Goal: Information Seeking & Learning: Learn about a topic

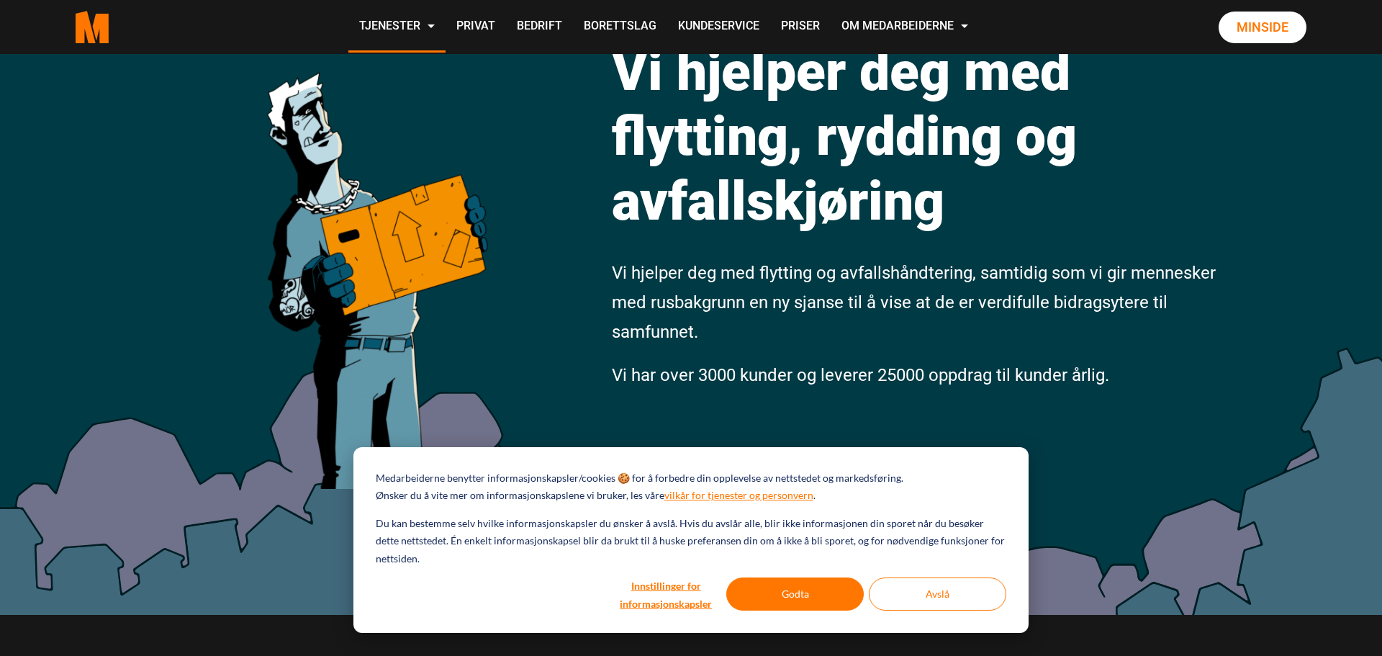
scroll to position [135, 0]
click at [922, 593] on button "Avslå" at bounding box center [938, 593] width 138 height 33
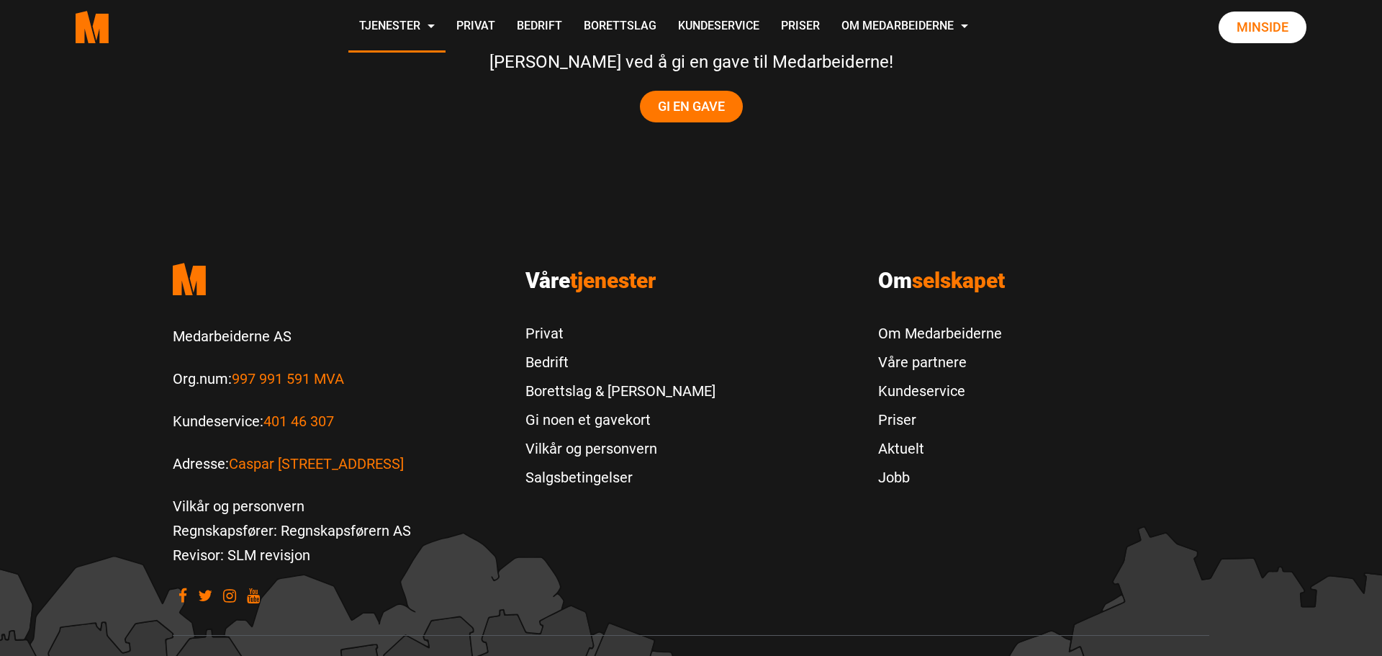
scroll to position [3084, 0]
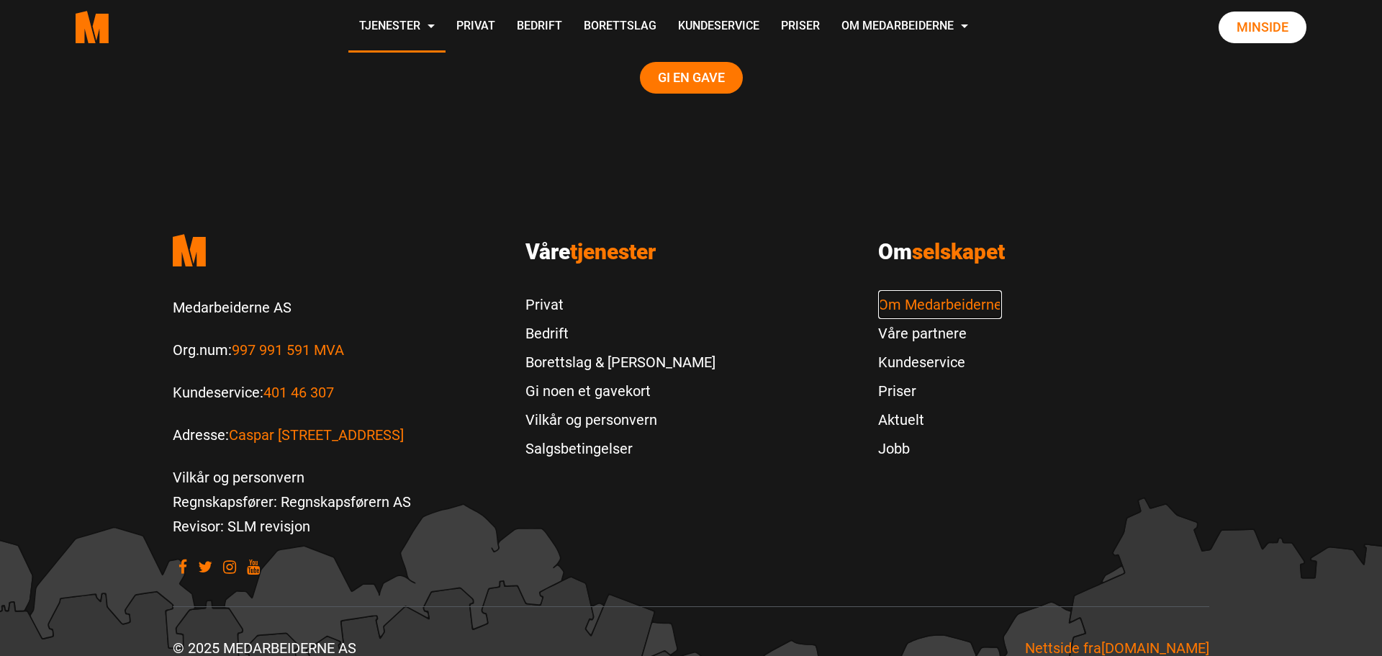
click at [922, 290] on link "Om Medarbeiderne" at bounding box center [940, 304] width 124 height 29
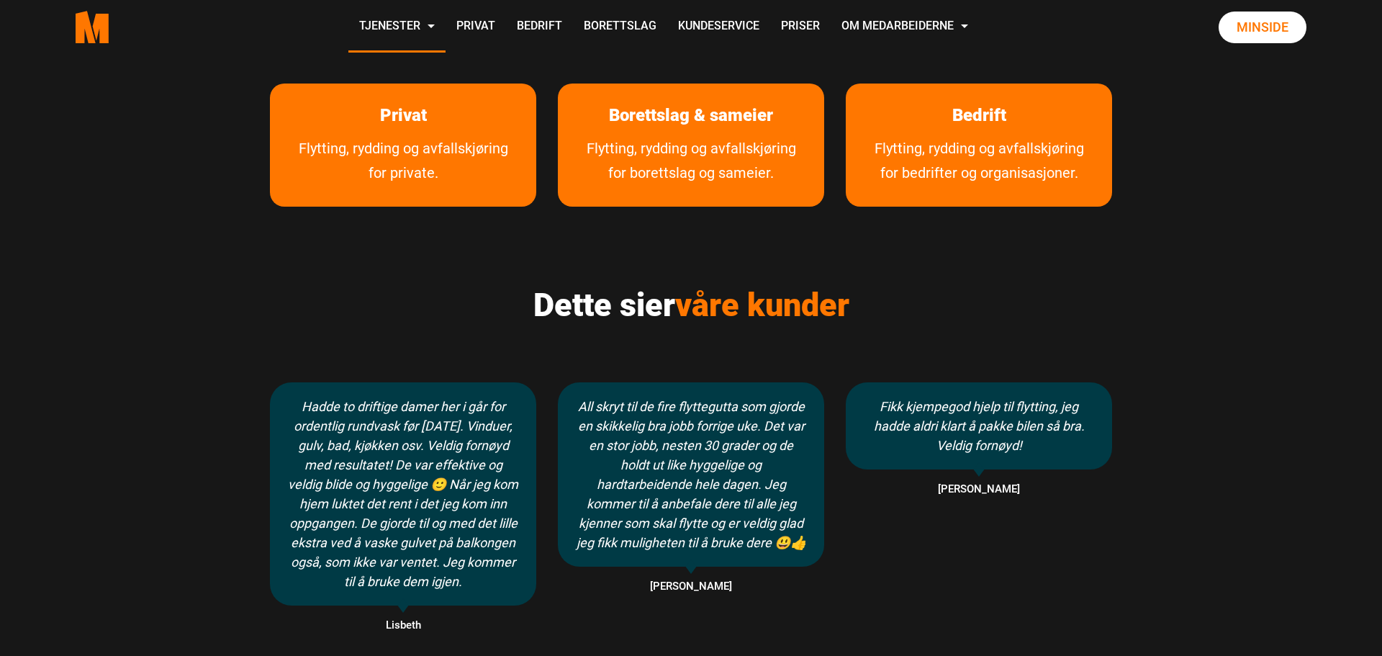
scroll to position [683, 0]
